Goal: Navigation & Orientation: Find specific page/section

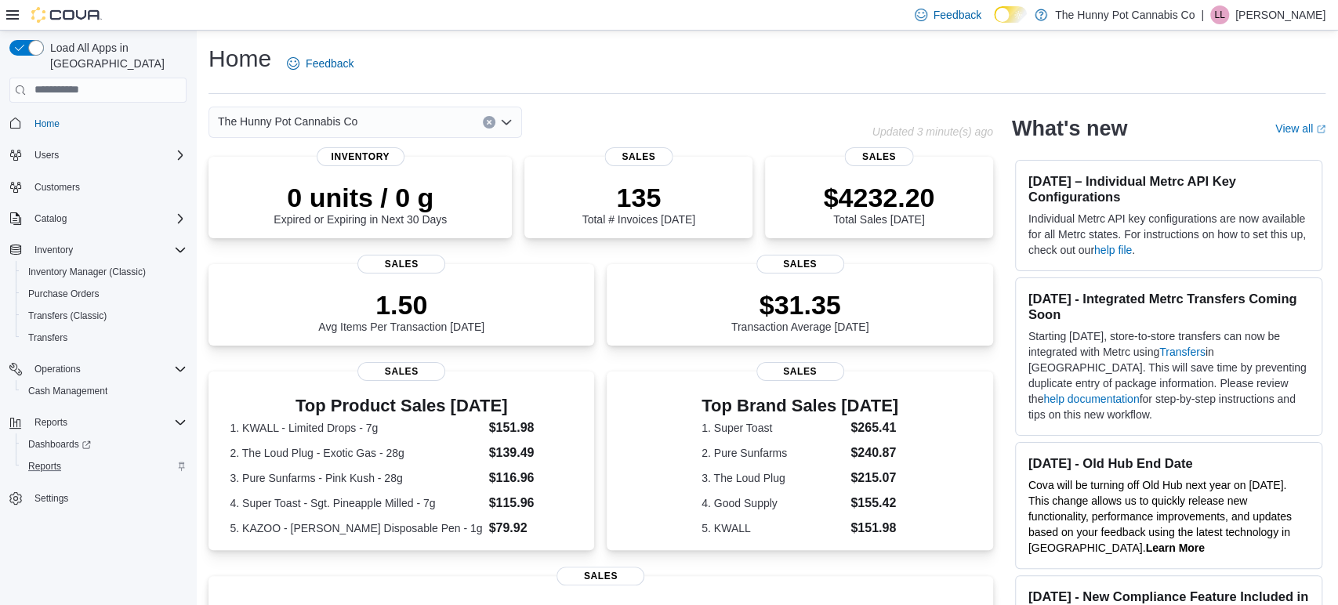
click at [71, 457] on div "Reports" at bounding box center [104, 466] width 165 height 19
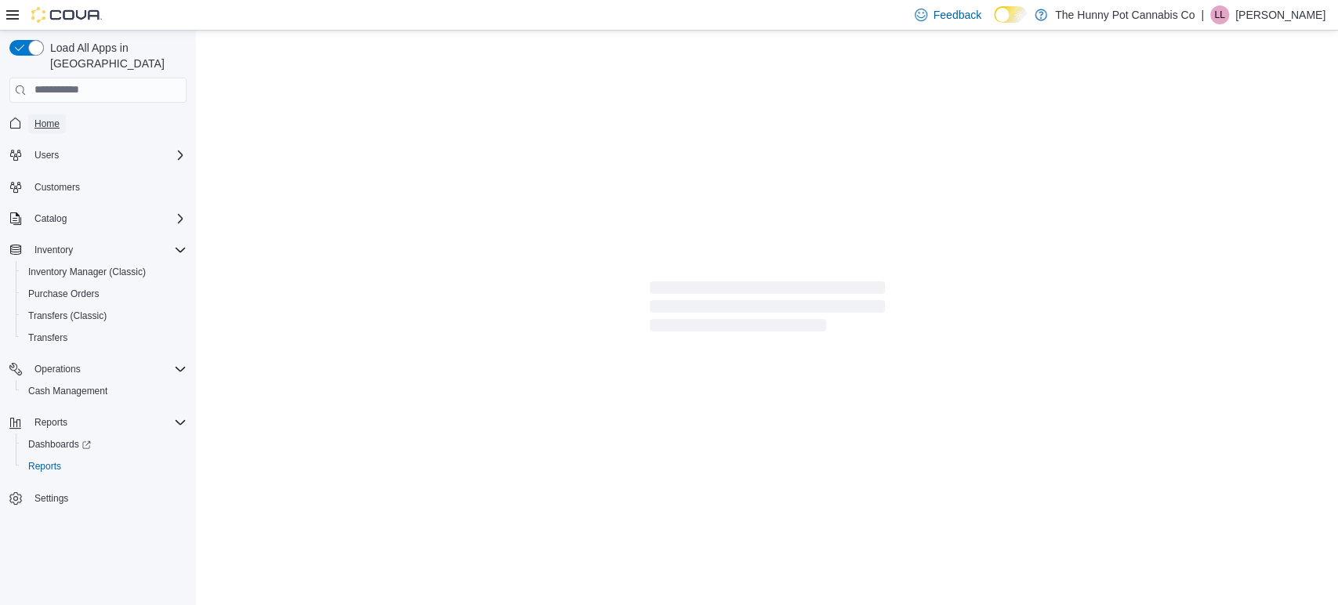
click at [38, 114] on span "Home" at bounding box center [46, 123] width 25 height 19
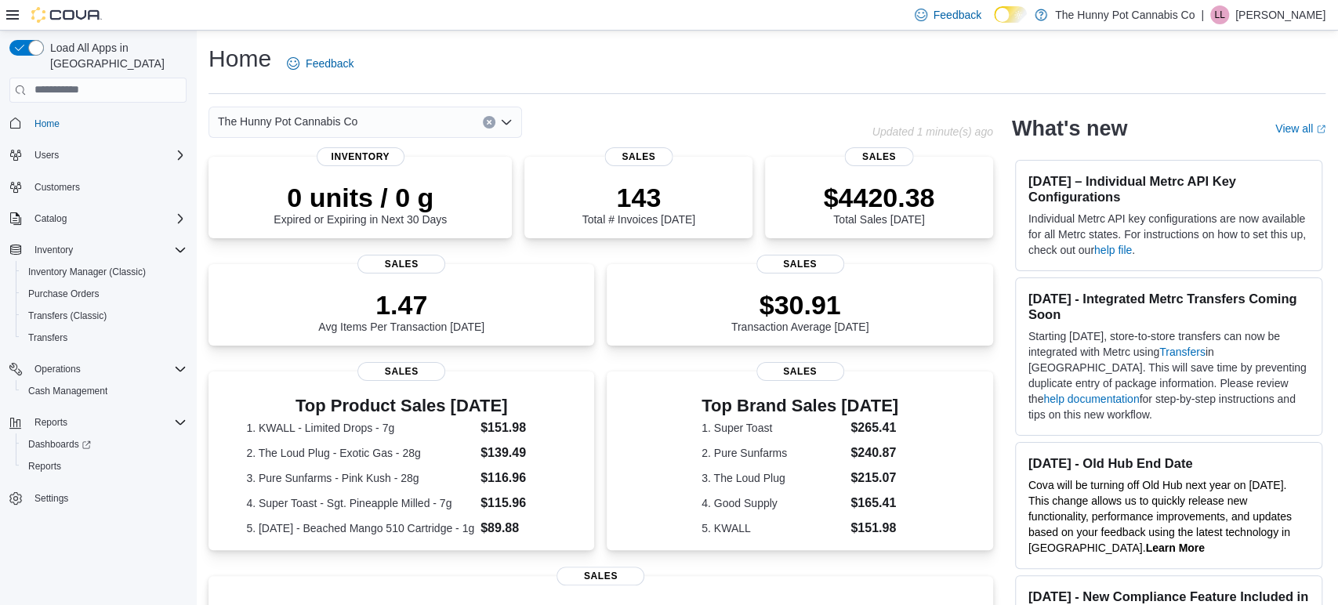
click at [645, 96] on div "Home Feedback The Hunny Pot Cannabis Co Updated 1 minute(s) ago 0 units / 0 g E…" at bounding box center [767, 472] width 1142 height 882
click at [129, 572] on div "Load All Apps in [GEOGRAPHIC_DATA] Home Users Customers Catalog Inventory Inven…" at bounding box center [98, 321] width 196 height 581
